Goal: Task Accomplishment & Management: Use online tool/utility

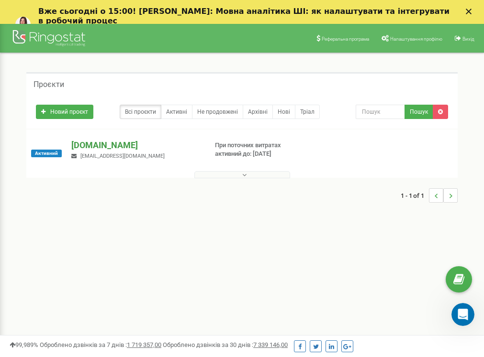
click at [118, 143] on p "[DOMAIN_NAME]" at bounding box center [135, 145] width 128 height 12
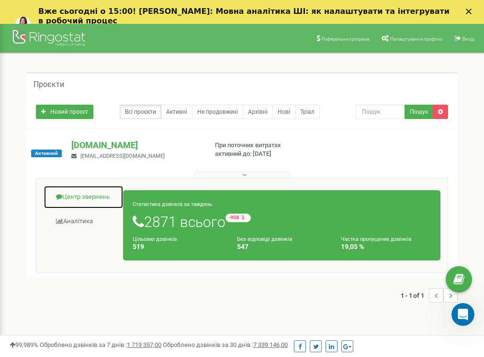
click at [106, 194] on link "Центр звернень" at bounding box center [84, 197] width 80 height 23
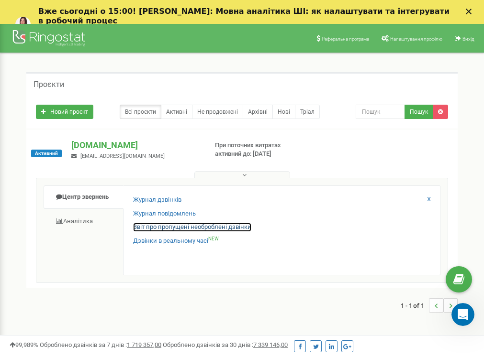
click at [188, 226] on link "Звіт про пропущені необроблені дзвінки" at bounding box center [192, 227] width 118 height 9
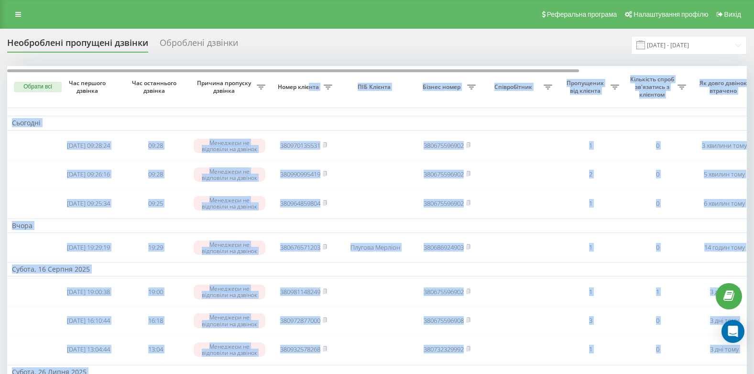
drag, startPoint x: 308, startPoint y: 69, endPoint x: 386, endPoint y: 72, distance: 78.0
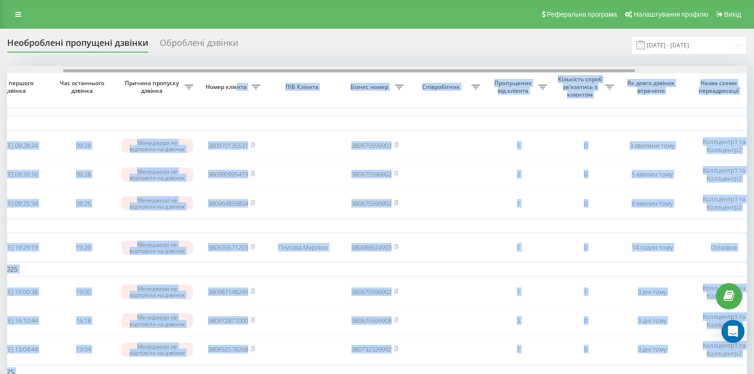
scroll to position [0, 72]
drag, startPoint x: 386, startPoint y: 72, endPoint x: 431, endPoint y: 71, distance: 45.0
click at [431, 71] on div at bounding box center [349, 70] width 572 height 3
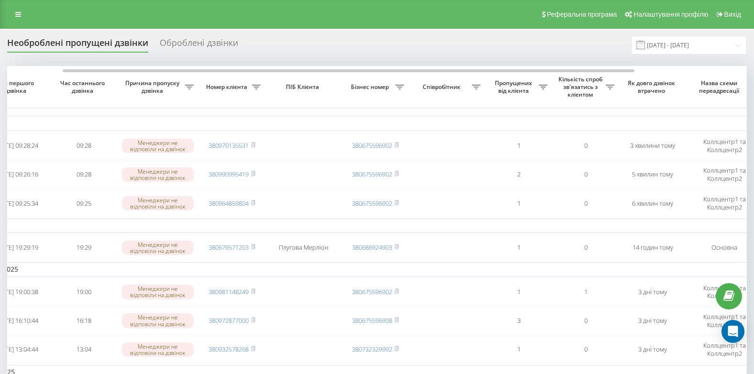
click at [391, 52] on div "Необроблені пропущені дзвінки Оброблені дзвінки [DATE] - [DATE]" at bounding box center [377, 45] width 740 height 19
